Goal: Obtain resource: Obtain resource

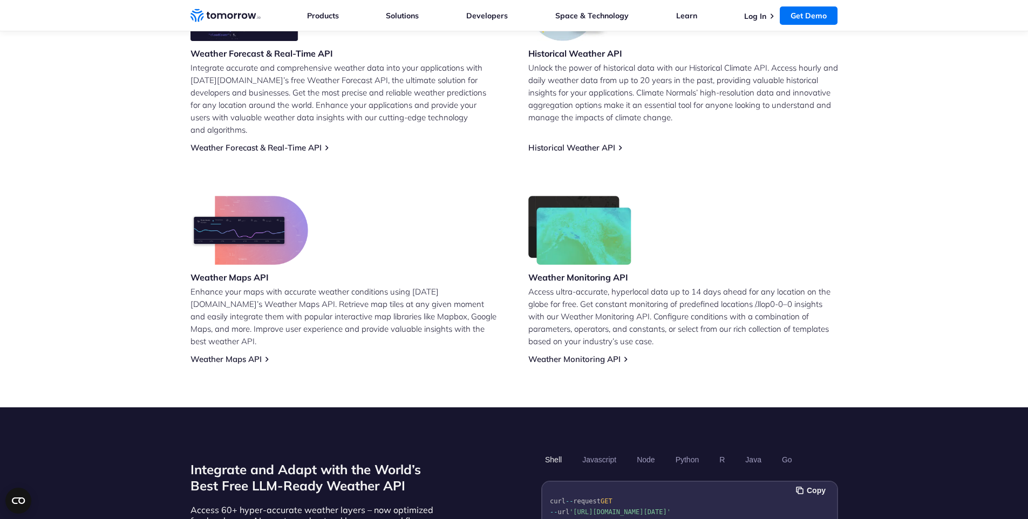
scroll to position [884, 0]
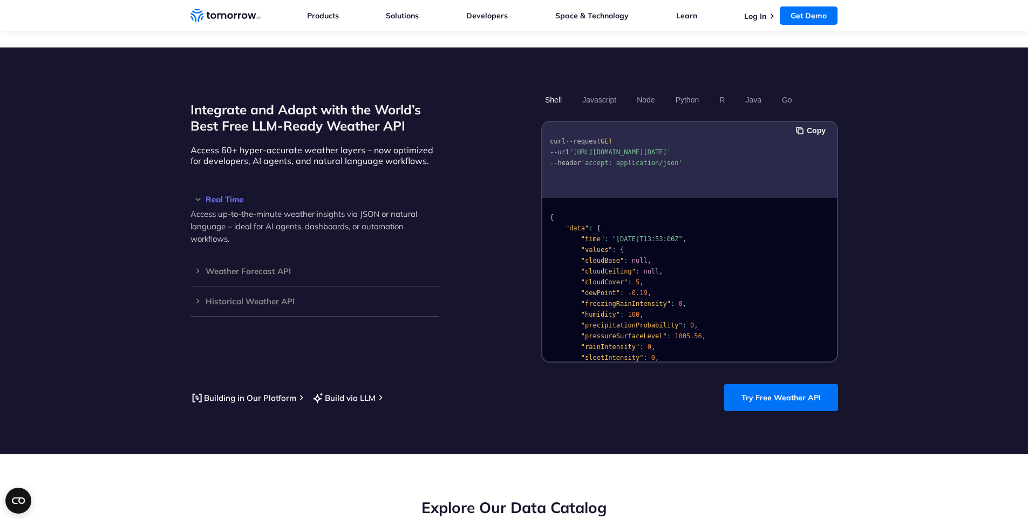
click at [640, 279] on span "," at bounding box center [642, 283] width 4 height 8
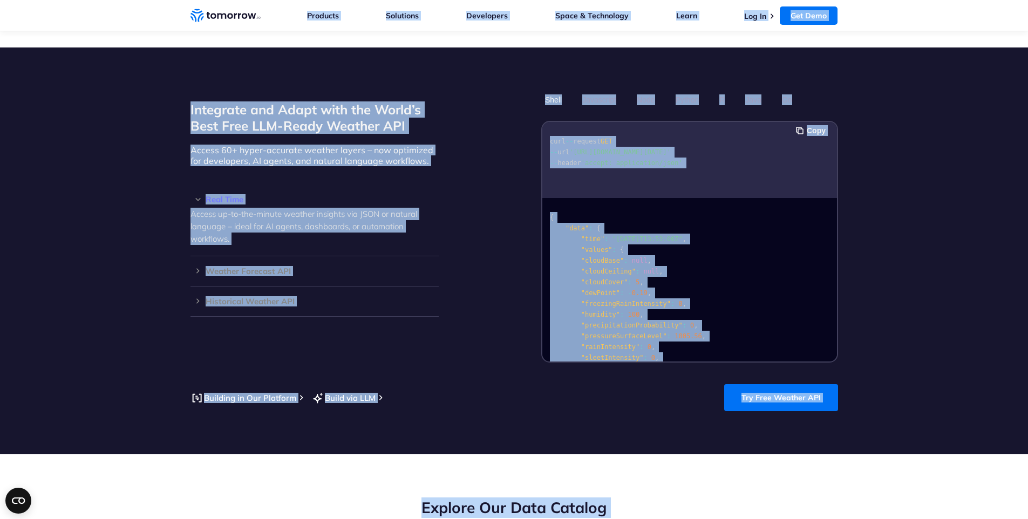
click at [629, 289] on span "-" at bounding box center [630, 293] width 4 height 8
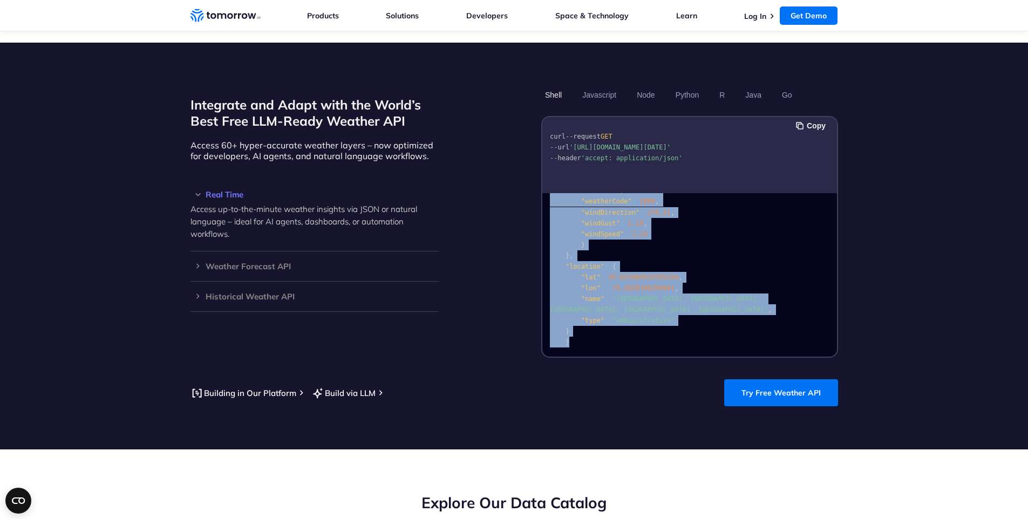
scroll to position [902, 0]
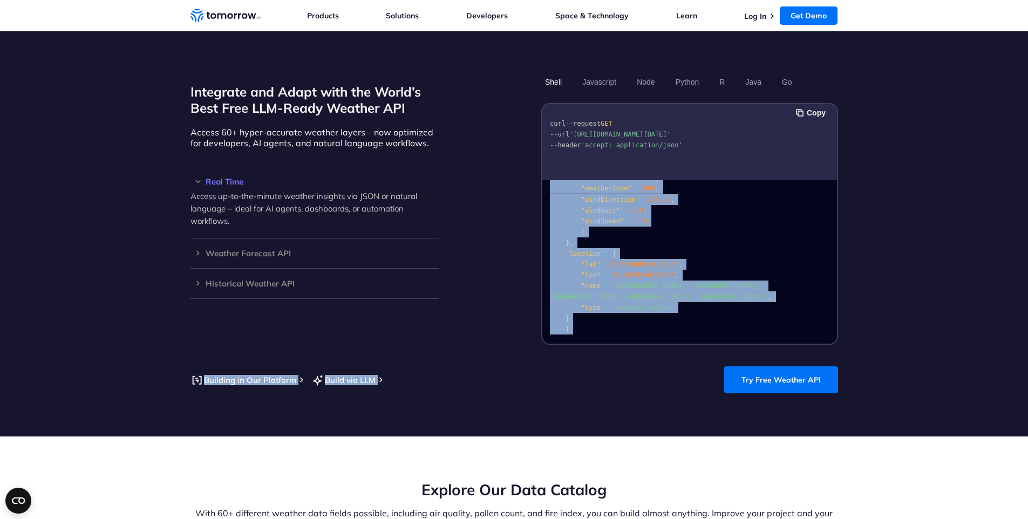
drag, startPoint x: 551, startPoint y: 204, endPoint x: 657, endPoint y: 335, distance: 168.5
click at [657, 335] on section "Integrate and Adapt with the World’s Best Free LLM-Ready Weather API Access 60+…" at bounding box center [514, 233] width 1028 height 407
click at [632, 290] on pre "{ "data" : { "time" : "[DATE]T13:53:00Z" , "values" : { "cloudBase" : null , "c…" at bounding box center [690, 148] width 295 height 384
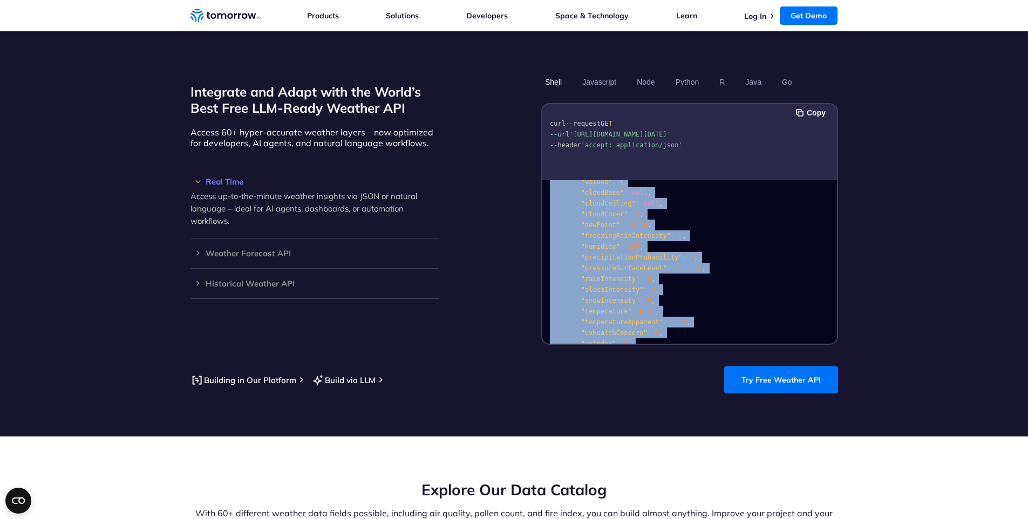
scroll to position [0, 0]
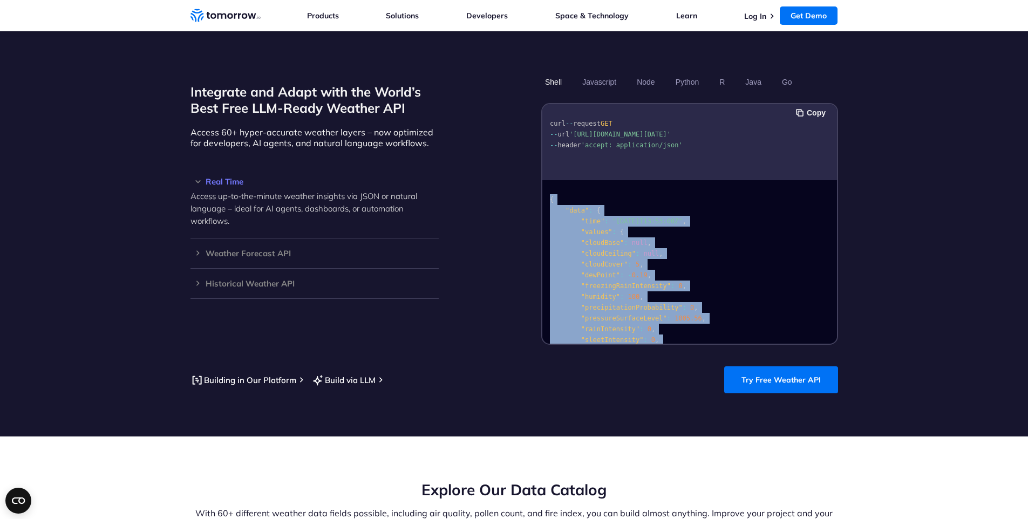
drag, startPoint x: 579, startPoint y: 313, endPoint x: 548, endPoint y: 188, distance: 129.1
click at [548, 188] on pre "{ "data" : { "time" : "[DATE]T13:53:00Z" , "values" : { "cloudBase" : null , "c…" at bounding box center [690, 376] width 295 height 384
copy code "{ "data" : { "time" : "[DATE]T13:53:00Z" , "values" : { "cloudBase" : null , "c…"
